Goal: Task Accomplishment & Management: Use online tool/utility

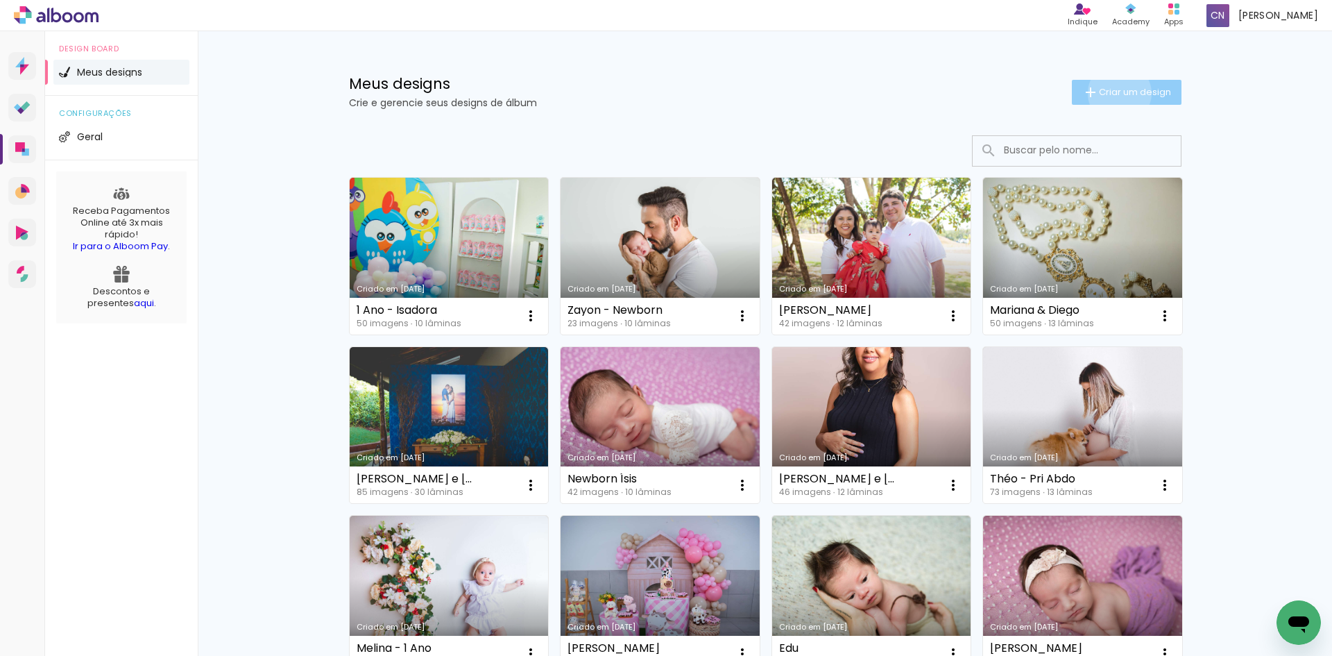
click at [1111, 93] on span "Criar um design" at bounding box center [1135, 91] width 72 height 9
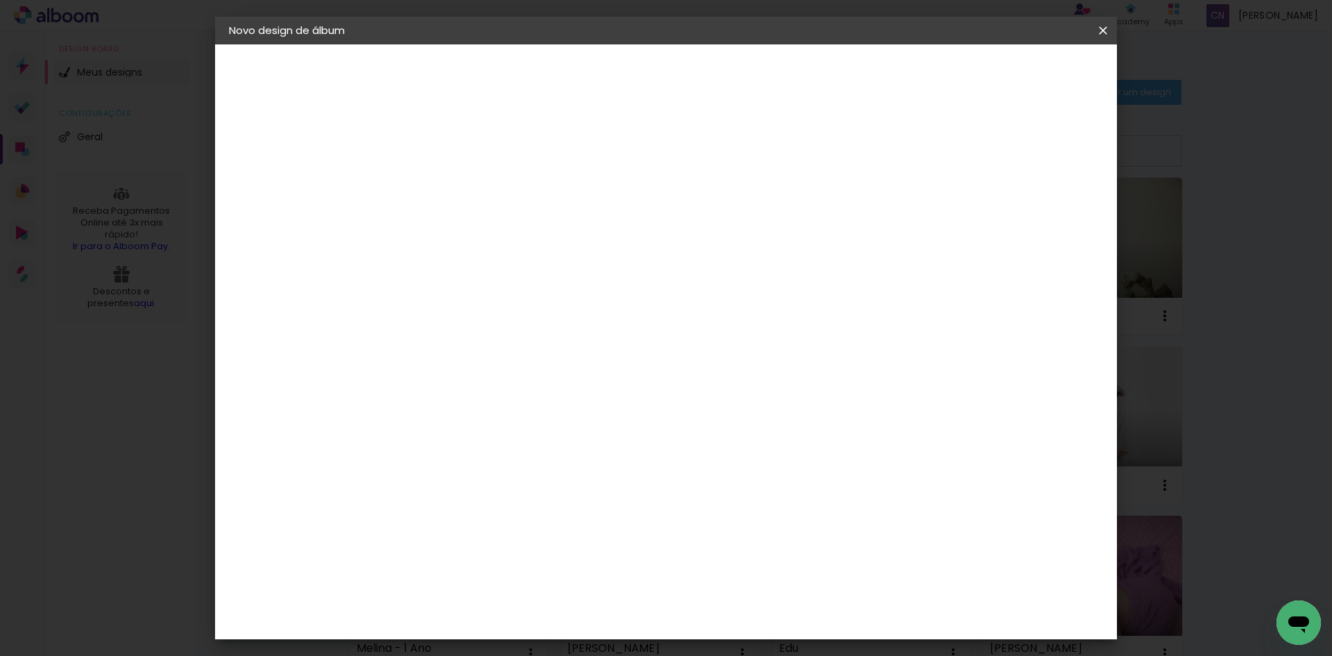
click at [456, 191] on input at bounding box center [456, 186] width 0 height 22
type input "STELLA - NEWBORN"
type paper-input "STELLA - NEWBORN"
click at [0, 0] on slot "Avançar" at bounding box center [0, 0] width 0 height 0
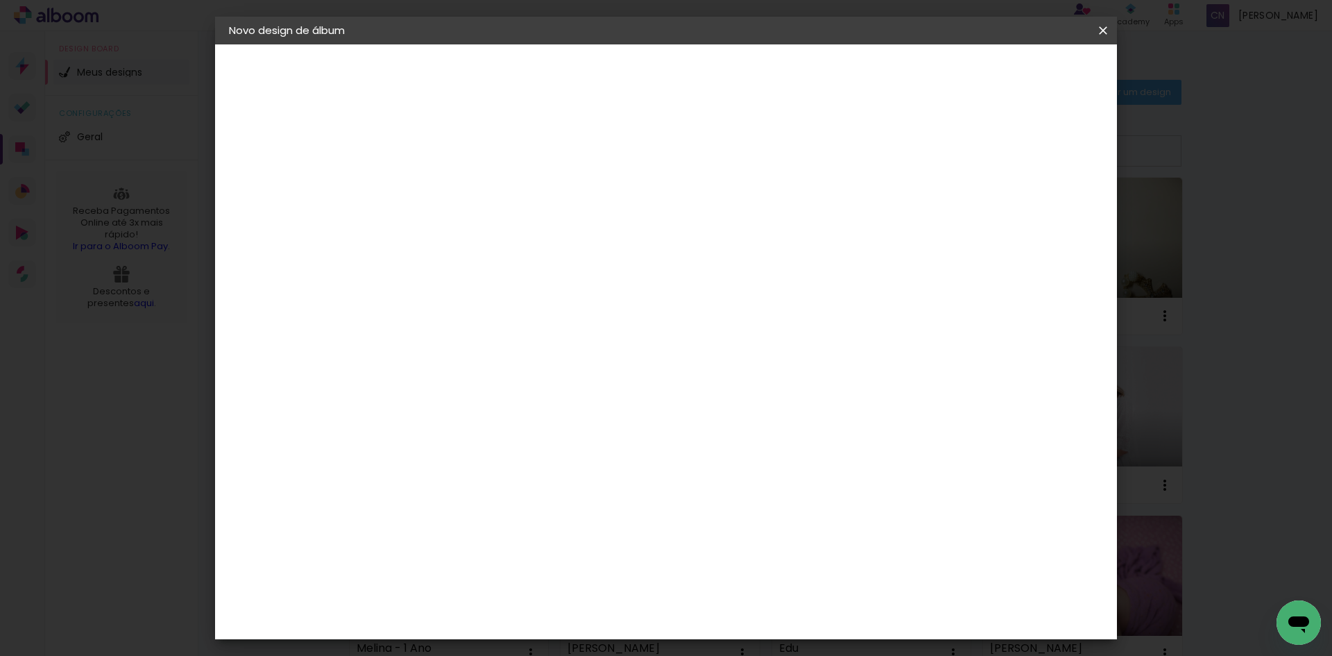
click at [0, 0] on slot "Avançar" at bounding box center [0, 0] width 0 height 0
click at [510, 232] on input "text" at bounding box center [483, 242] width 54 height 22
click at [0, 0] on slot "Padrão" at bounding box center [0, 0] width 0 height 0
type input "Padrão"
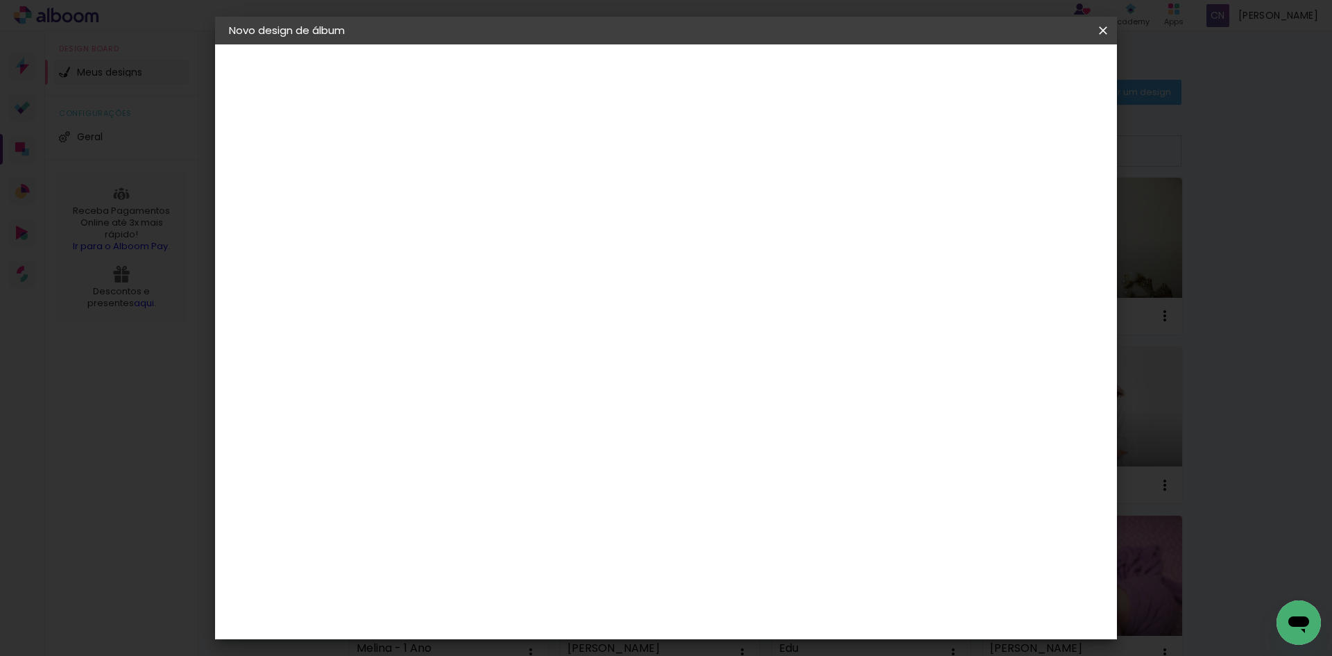
scroll to position [69, 0]
click at [0, 0] on slot "Horizontal Modelo Fechado Lâmina 20 × 15 15 × 20 cm 15.2 × 40.6 cm 25 × 20 20 ×…" at bounding box center [0, 0] width 0 height 0
click at [0, 0] on slot "Avançar" at bounding box center [0, 0] width 0 height 0
click at [1016, 71] on span "Iniciar design" at bounding box center [984, 74] width 63 height 10
